Goal: Information Seeking & Learning: Understand process/instructions

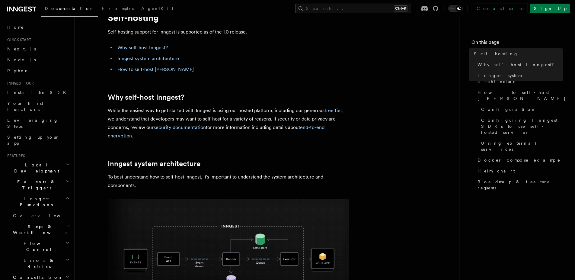
scroll to position [30, 0]
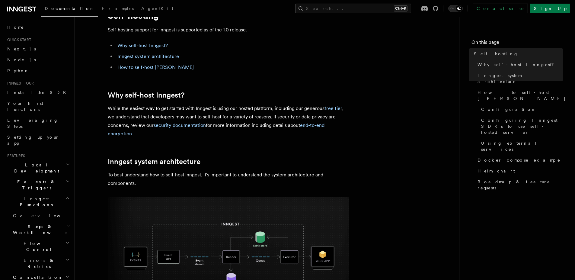
click at [169, 110] on p "While the easiest way to get started with Inngest is using our hosted platform,…" at bounding box center [229, 121] width 242 height 34
drag, startPoint x: 169, startPoint y: 110, endPoint x: 252, endPoint y: 106, distance: 83.5
click at [252, 106] on p "While the easiest way to get started with Inngest is using our hosted platform,…" at bounding box center [229, 121] width 242 height 34
drag, startPoint x: 252, startPoint y: 106, endPoint x: 279, endPoint y: 106, distance: 26.6
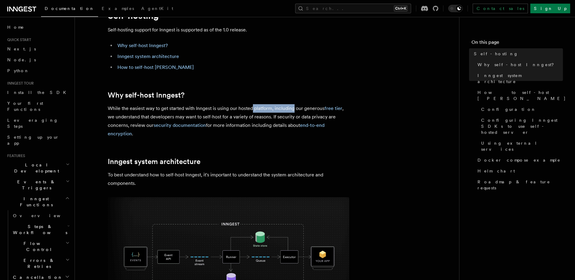
click at [279, 106] on p "While the easiest way to get started with Inngest is using our hosted platform,…" at bounding box center [229, 121] width 242 height 34
click at [267, 121] on p "While the easiest way to get started with Inngest is using our hosted platform,…" at bounding box center [229, 121] width 242 height 34
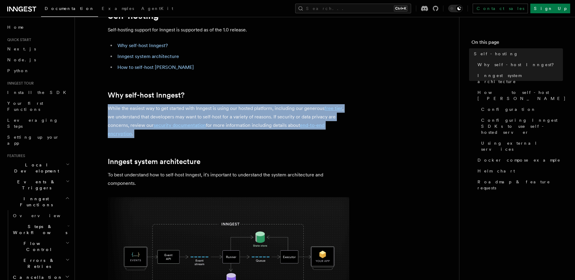
click at [267, 121] on p "While the easiest way to get started with Inngest is using our hosted platform,…" at bounding box center [229, 121] width 242 height 34
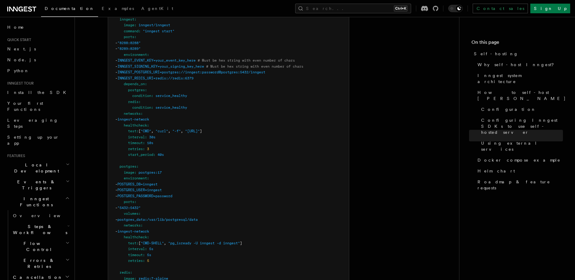
scroll to position [1661, 0]
click at [125, 156] on pre "services : inngest : image : inngest/inngest command : "inngest start" ports : …" at bounding box center [228, 203] width 241 height 401
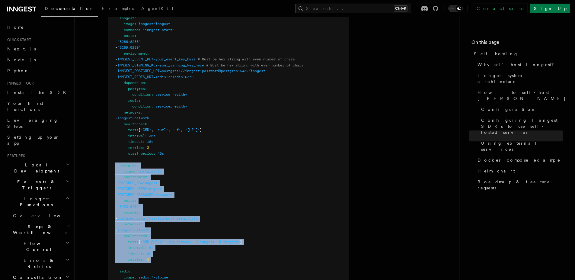
drag, startPoint x: 125, startPoint y: 156, endPoint x: 165, endPoint y: 247, distance: 99.6
click at [165, 247] on pre "services : inngest : image : inngest/inngest command : "inngest start" ports : …" at bounding box center [228, 203] width 241 height 401
drag, startPoint x: 165, startPoint y: 247, endPoint x: 113, endPoint y: 151, distance: 108.8
click at [113, 151] on pre "services : inngest : image : inngest/inngest command : "inngest start" ports : …" at bounding box center [228, 203] width 241 height 401
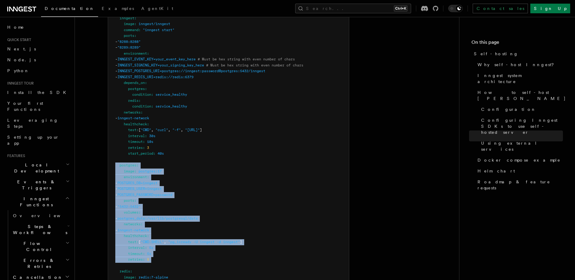
click at [113, 151] on pre "services : inngest : image : inngest/inngest command : "inngest start" ports : …" at bounding box center [228, 203] width 241 height 401
drag, startPoint x: 113, startPoint y: 151, endPoint x: 184, endPoint y: 254, distance: 124.8
click at [184, 254] on pre "services : inngest : image : inngest/inngest command : "inngest start" ports : …" at bounding box center [228, 203] width 241 height 401
drag, startPoint x: 184, startPoint y: 254, endPoint x: 109, endPoint y: 146, distance: 131.3
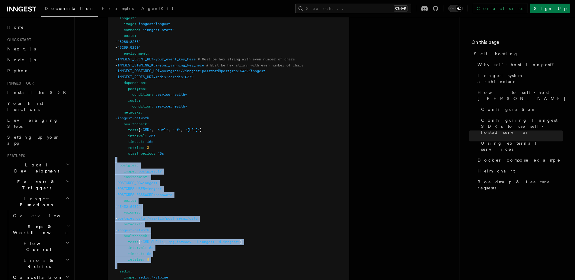
click at [109, 146] on pre "services : inngest : image : inngest/inngest command : "inngest start" ports : …" at bounding box center [228, 203] width 241 height 401
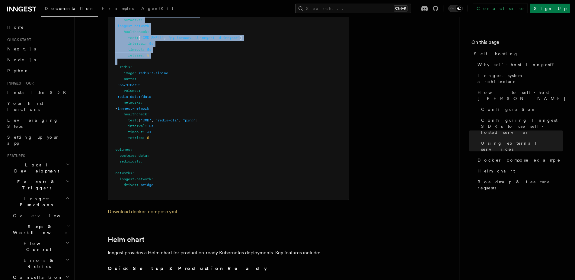
scroll to position [1867, 0]
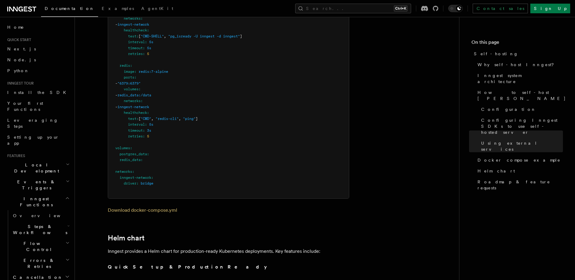
drag, startPoint x: 140, startPoint y: 173, endPoint x: 130, endPoint y: 155, distance: 20.8
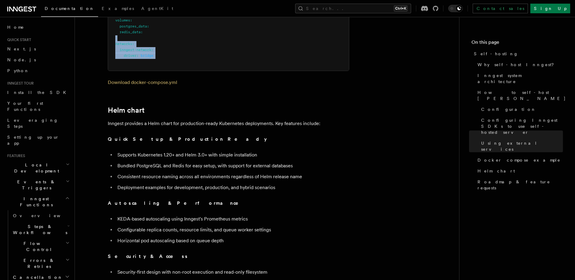
scroll to position [2004, 0]
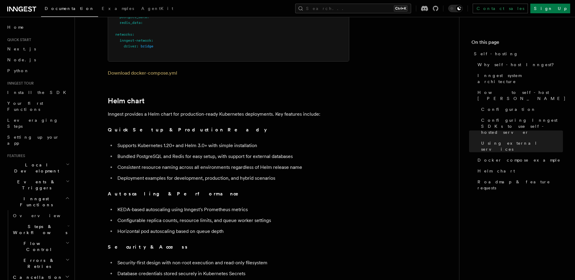
click at [130, 163] on li "Consistent resource naming across all environments regardless of Helm release n…" at bounding box center [233, 167] width 234 height 8
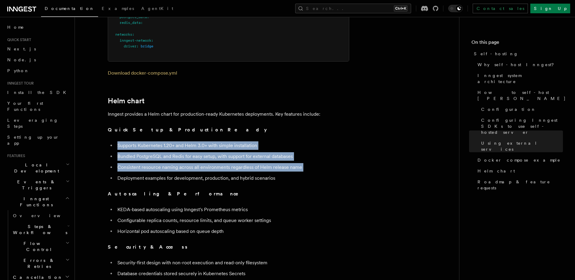
drag, startPoint x: 130, startPoint y: 155, endPoint x: 126, endPoint y: 137, distance: 18.6
click at [126, 141] on ul "Supports Kubernetes 1.20+ and Helm 3.0+ with simple installation Bundled Postgr…" at bounding box center [229, 161] width 242 height 41
click at [126, 141] on li "Supports Kubernetes 1.20+ and Helm 3.0+ with simple installation" at bounding box center [233, 145] width 234 height 8
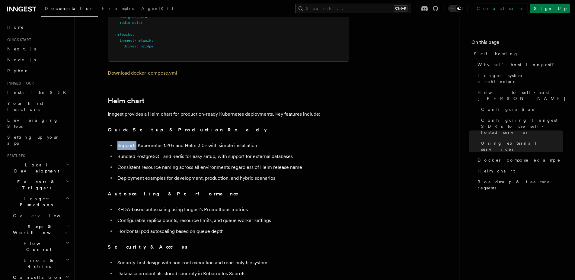
click at [126, 141] on li "Supports Kubernetes 1.20+ and Helm 3.0+ with simple installation" at bounding box center [233, 145] width 234 height 8
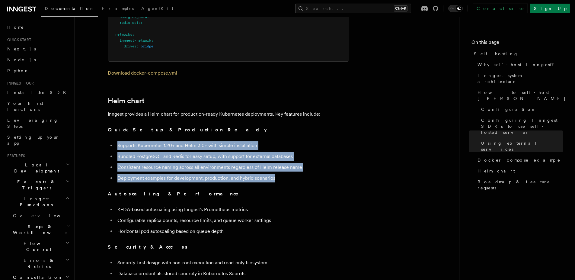
drag, startPoint x: 126, startPoint y: 137, endPoint x: 142, endPoint y: 160, distance: 28.2
click at [142, 160] on ul "Supports Kubernetes 1.20+ and Helm 3.0+ with simple installation Bundled Postgr…" at bounding box center [229, 161] width 242 height 41
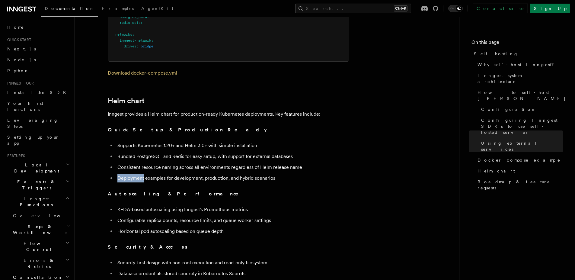
click at [142, 160] on ul "Supports Kubernetes 1.20+ and Helm 3.0+ with simple installation Bundled Postgr…" at bounding box center [229, 161] width 242 height 41
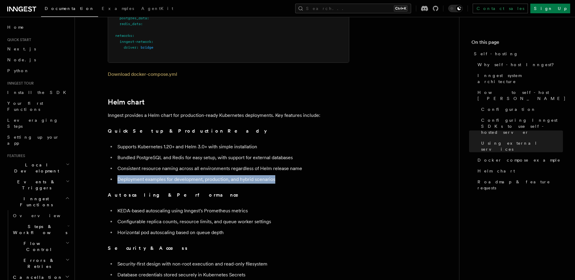
scroll to position [2001, 0]
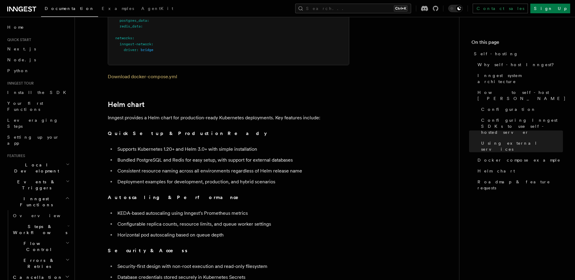
click at [136, 145] on li "Supports Kubernetes 1.20+ and Helm 3.0+ with simple installation" at bounding box center [233, 149] width 234 height 8
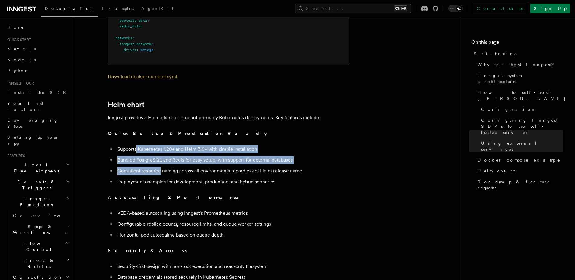
drag, startPoint x: 141, startPoint y: 158, endPoint x: 143, endPoint y: 164, distance: 5.7
click at [143, 164] on ul "Supports Kubernetes 1.20+ and Helm 3.0+ with simple installation Bundled Postgr…" at bounding box center [229, 165] width 242 height 41
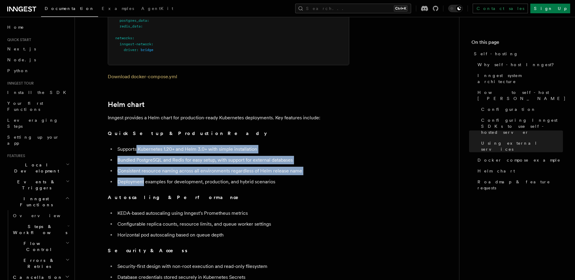
click at [143, 164] on ul "Supports Kubernetes 1.20+ and Helm 3.0+ with simple installation Bundled Postgr…" at bounding box center [229, 165] width 242 height 41
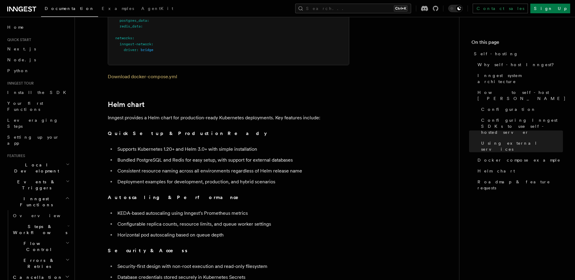
click at [24, 10] on icon at bounding box center [26, 9] width 4 height 5
